Goal: Use online tool/utility: Utilize a website feature to perform a specific function

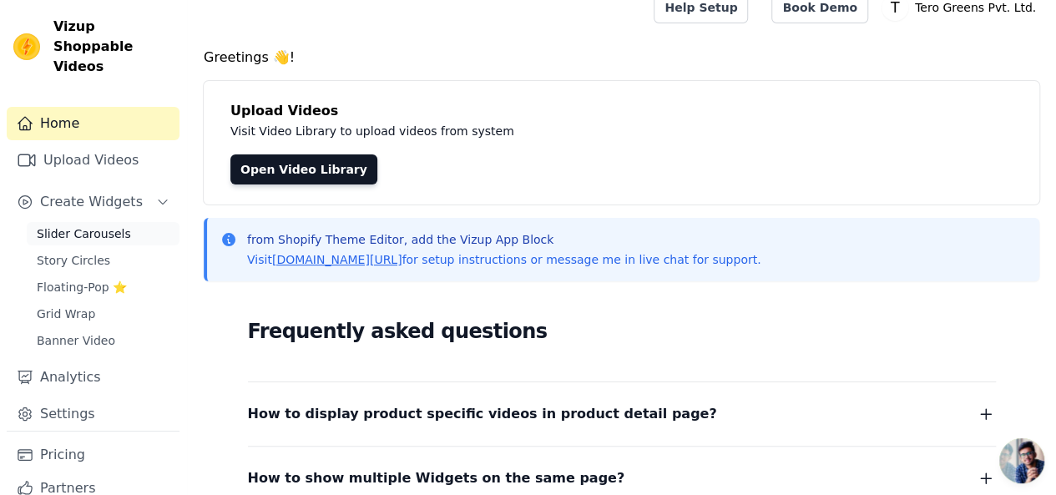
scroll to position [18, 0]
click at [90, 225] on span "Slider Carousels" at bounding box center [84, 233] width 94 height 17
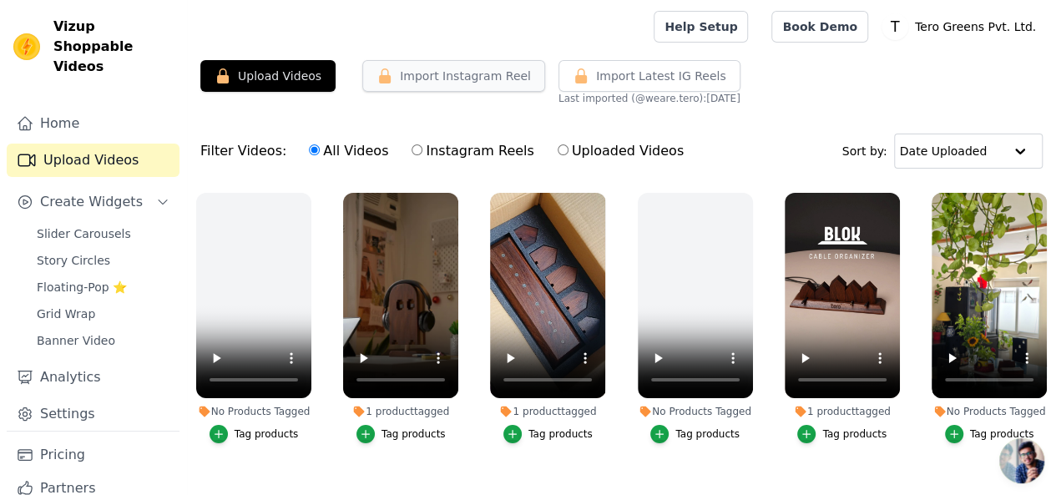
click at [466, 84] on button "Import Instagram Reel" at bounding box center [453, 76] width 183 height 32
click at [407, 82] on button "Import Instagram Reel" at bounding box center [453, 76] width 183 height 32
click at [411, 155] on label "Instagram Reels" at bounding box center [473, 151] width 124 height 22
click at [412, 155] on input "Instagram Reels" at bounding box center [417, 149] width 11 height 11
radio input "true"
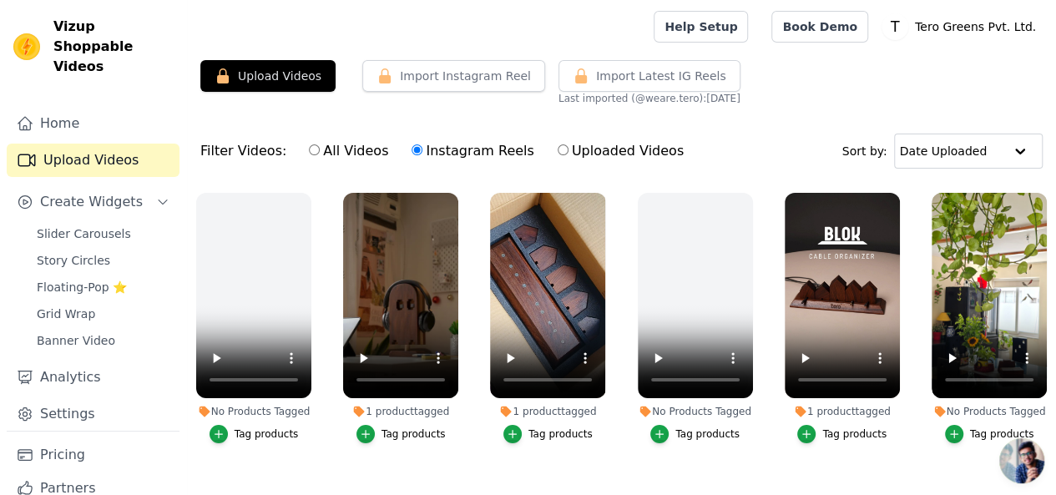
click at [342, 154] on label "All Videos" at bounding box center [348, 151] width 81 height 22
click at [320, 154] on input "All Videos" at bounding box center [314, 149] width 11 height 11
radio input "true"
click at [743, 193] on icon "button" at bounding box center [749, 196] width 13 height 13
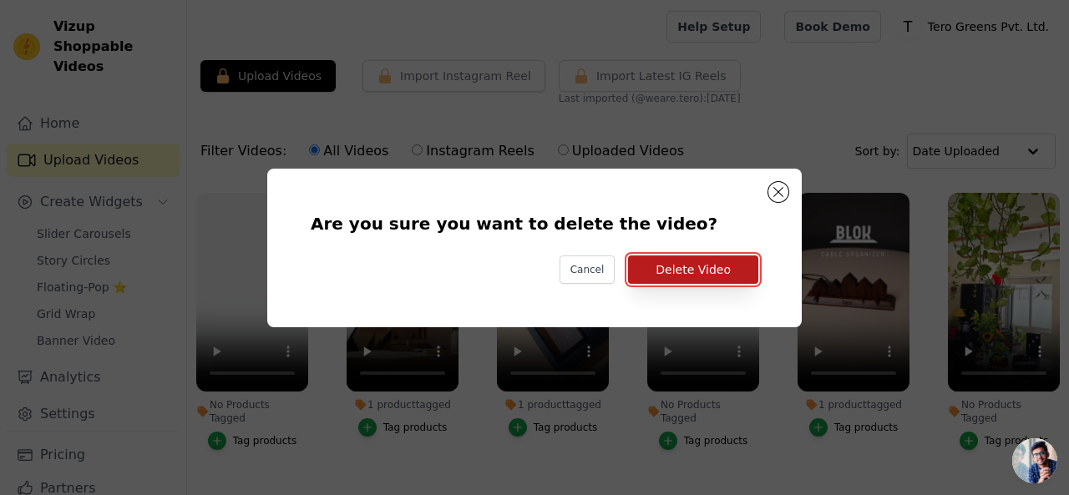
click at [723, 268] on button "Delete Video" at bounding box center [693, 269] width 130 height 28
